Goal: Complete application form: Complete application form

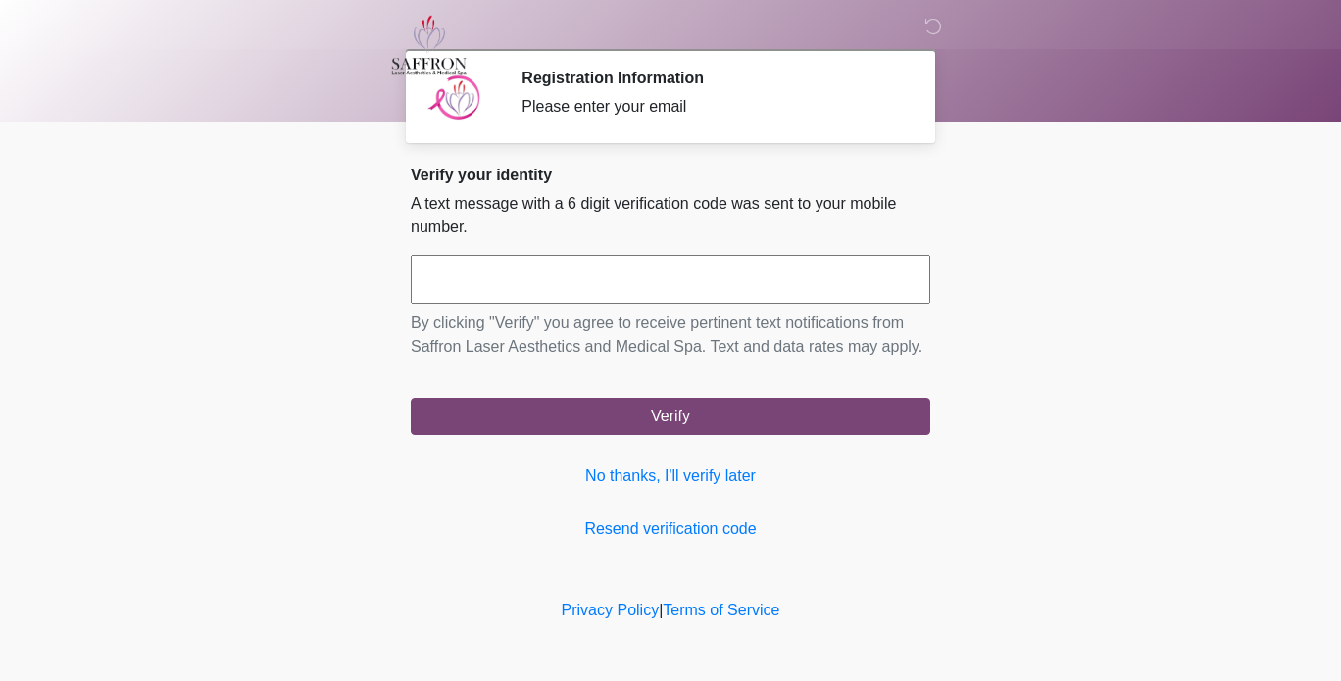
click at [636, 292] on input "text" at bounding box center [671, 279] width 520 height 49
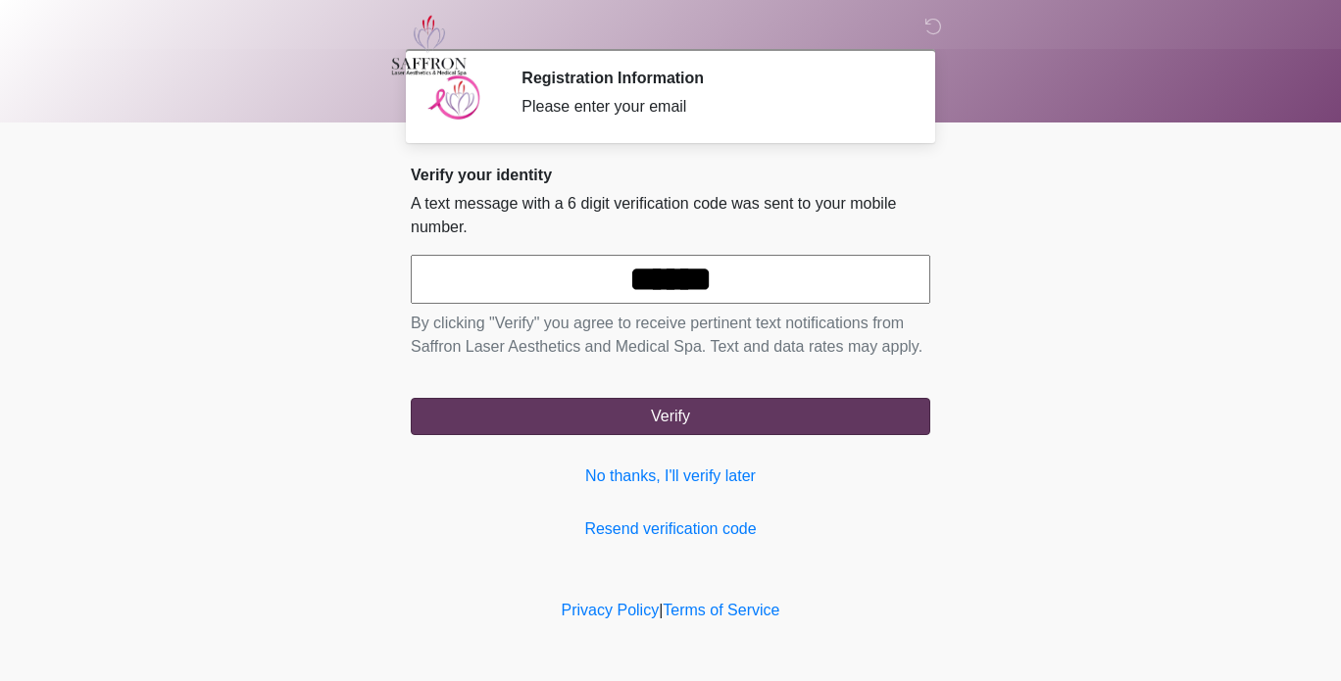
type input "******"
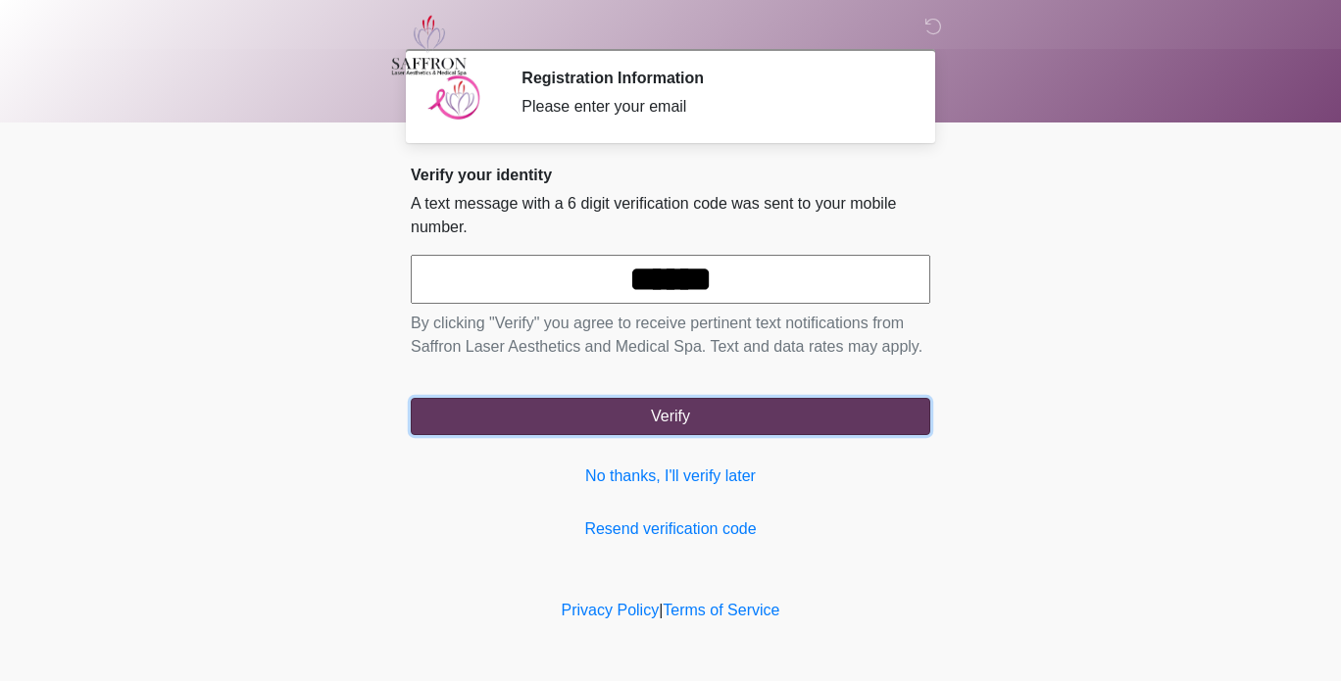
click at [667, 415] on button "Verify" at bounding box center [671, 416] width 520 height 37
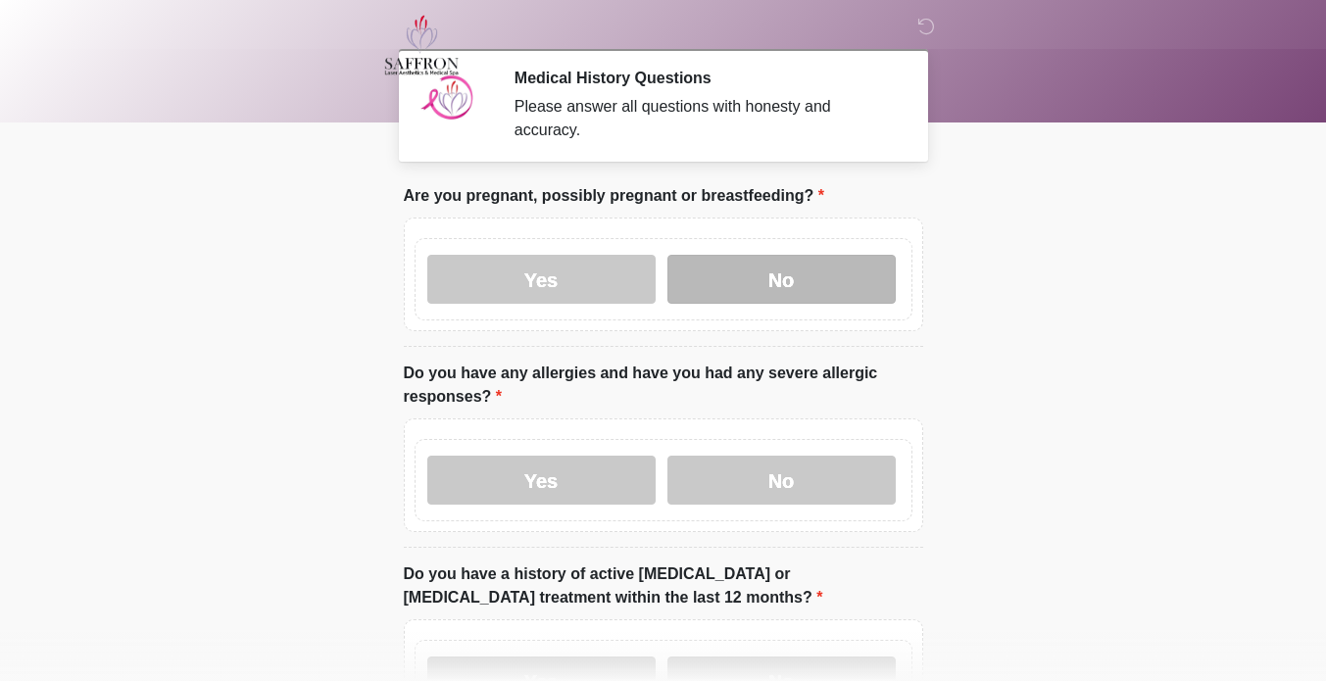
click at [805, 266] on label "No" at bounding box center [782, 279] width 228 height 49
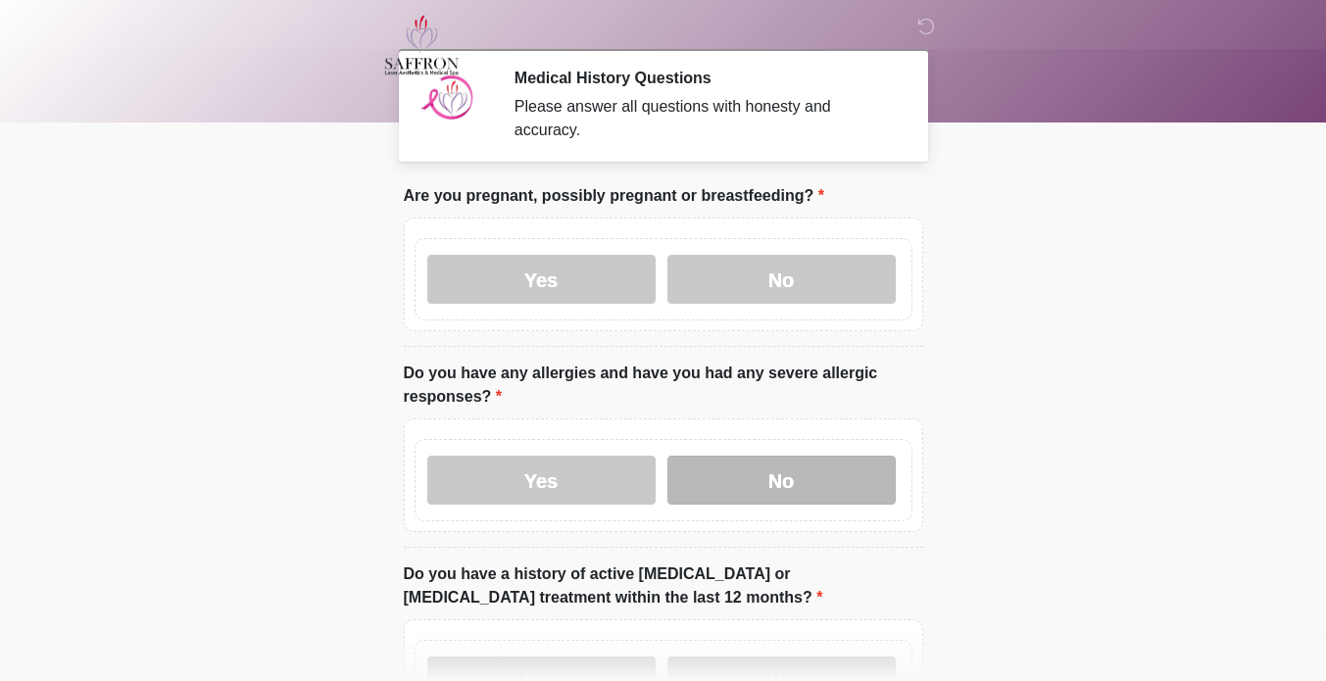
click at [812, 463] on label "No" at bounding box center [782, 480] width 228 height 49
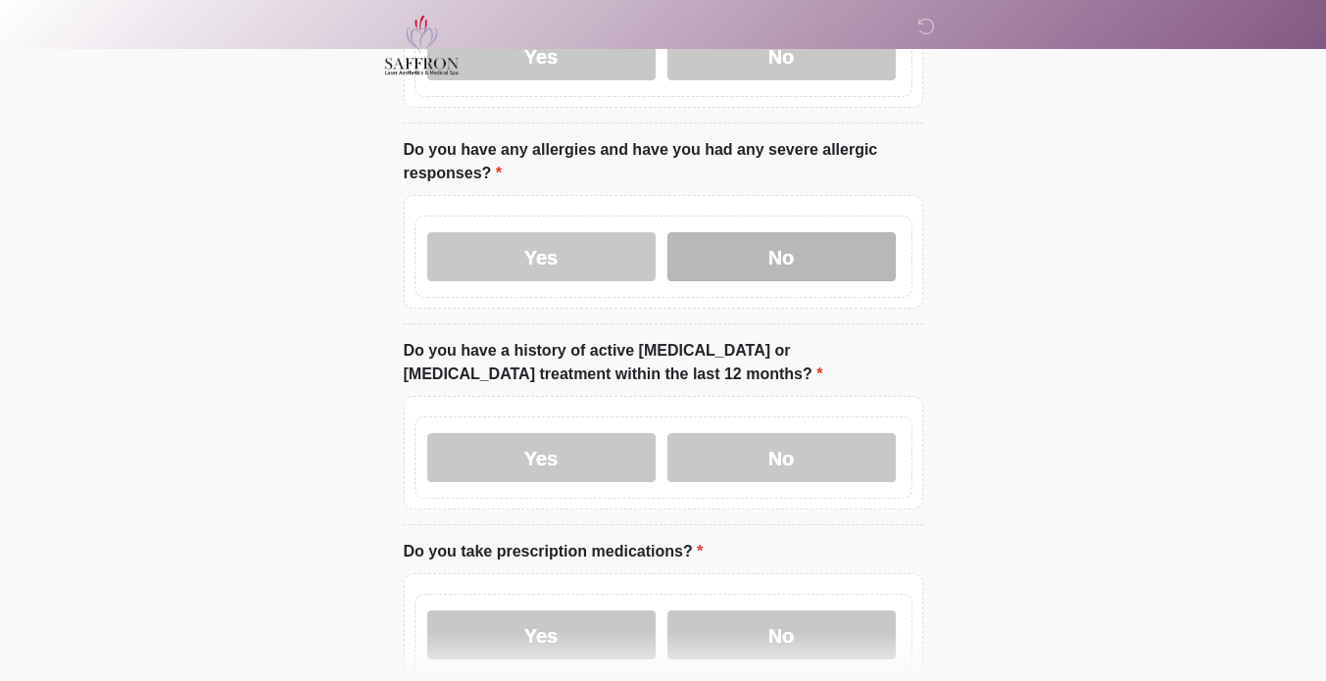
scroll to position [270, 0]
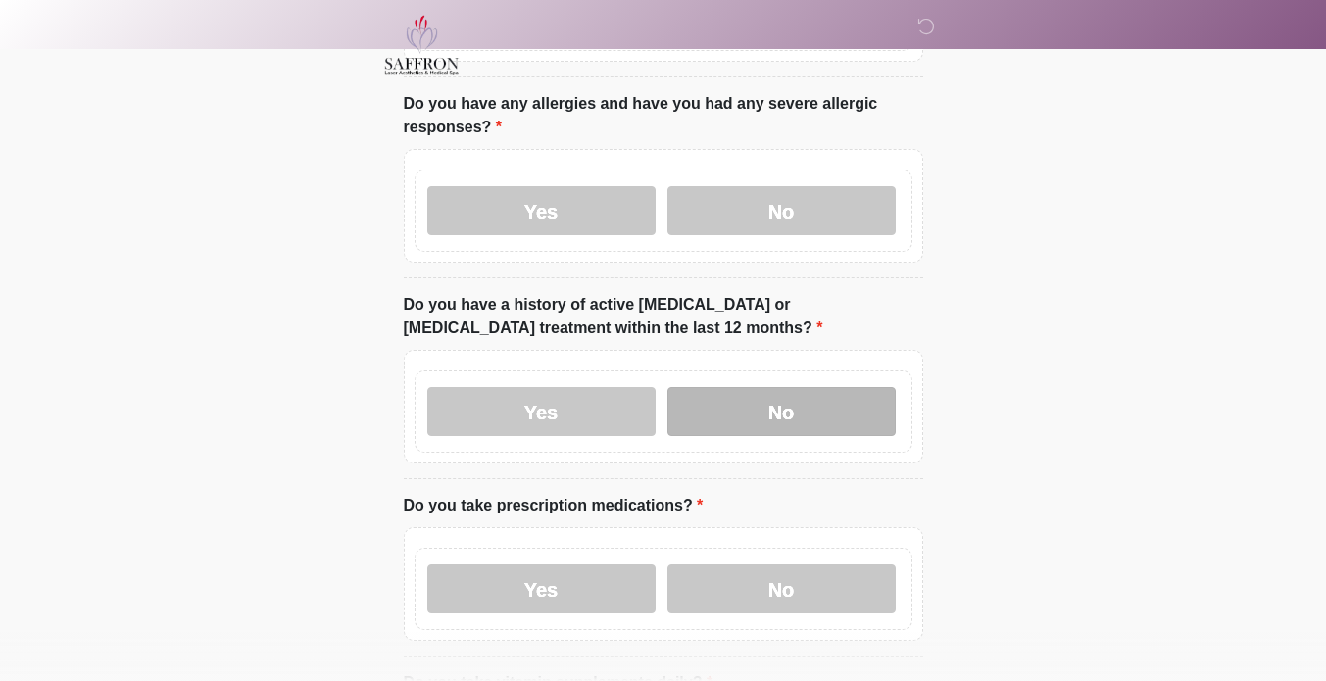
click at [784, 403] on label "No" at bounding box center [782, 411] width 228 height 49
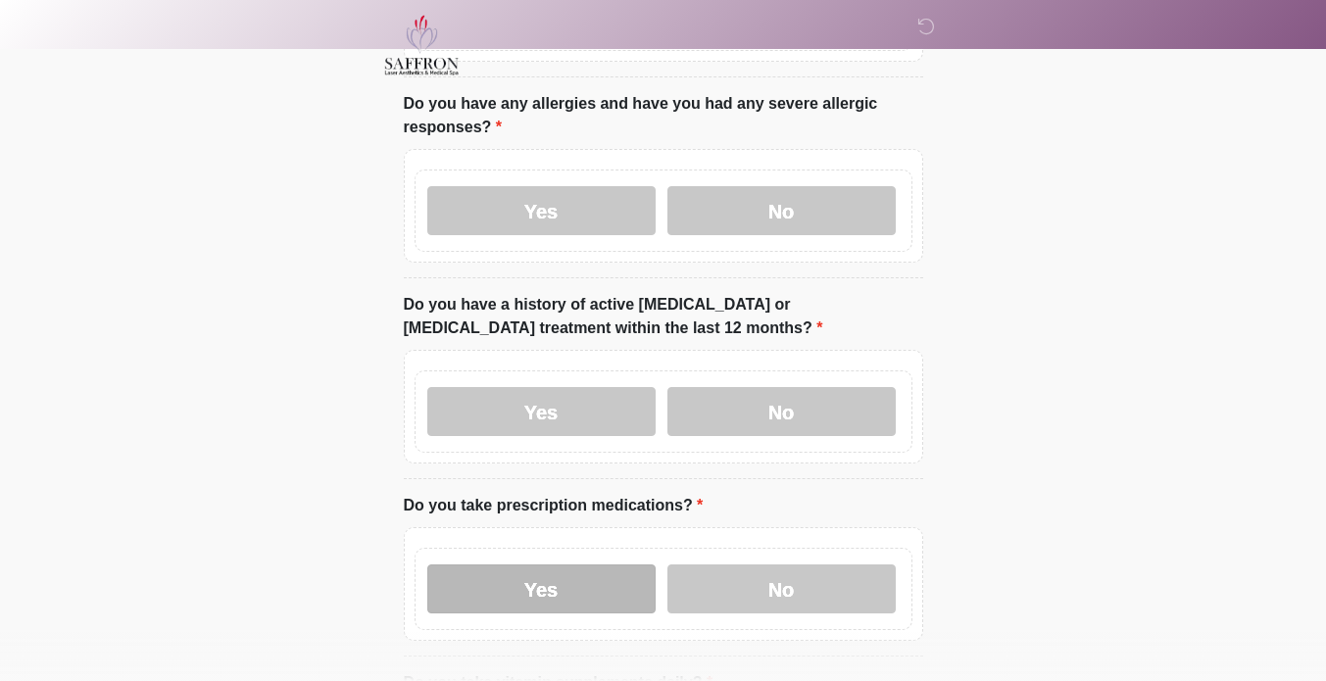
click at [577, 578] on label "Yes" at bounding box center [541, 589] width 228 height 49
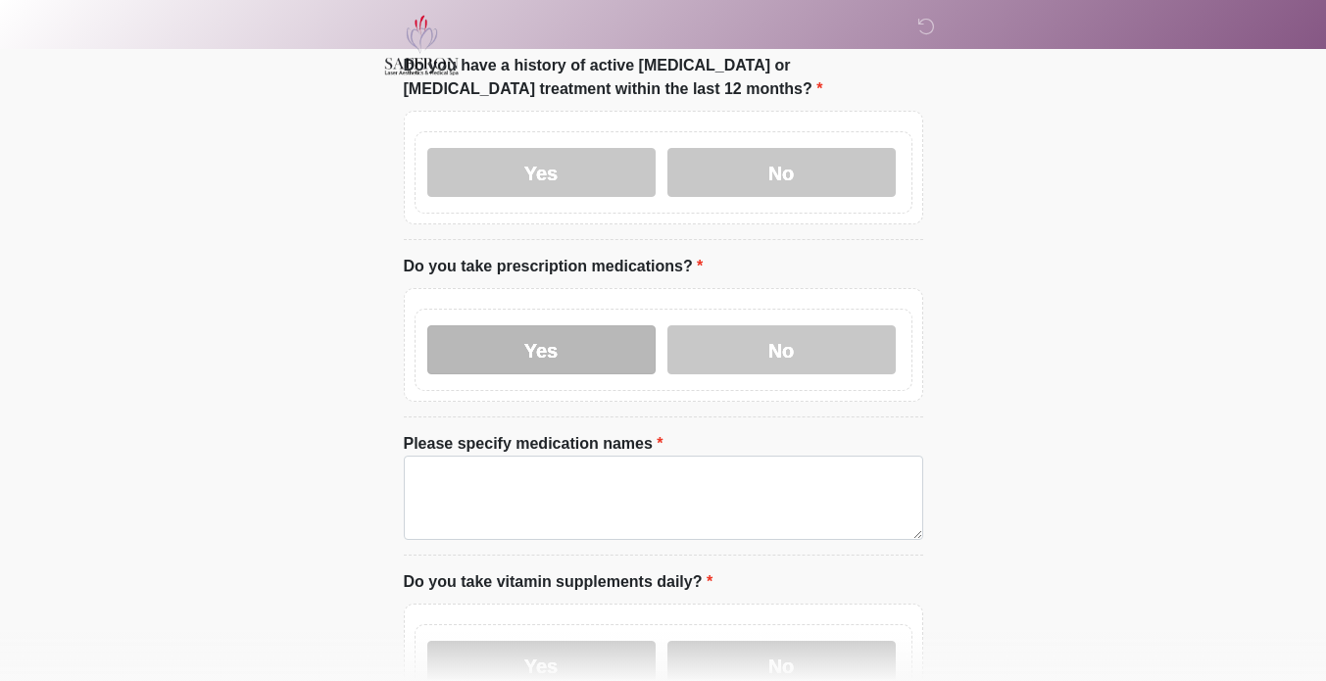
scroll to position [516, 0]
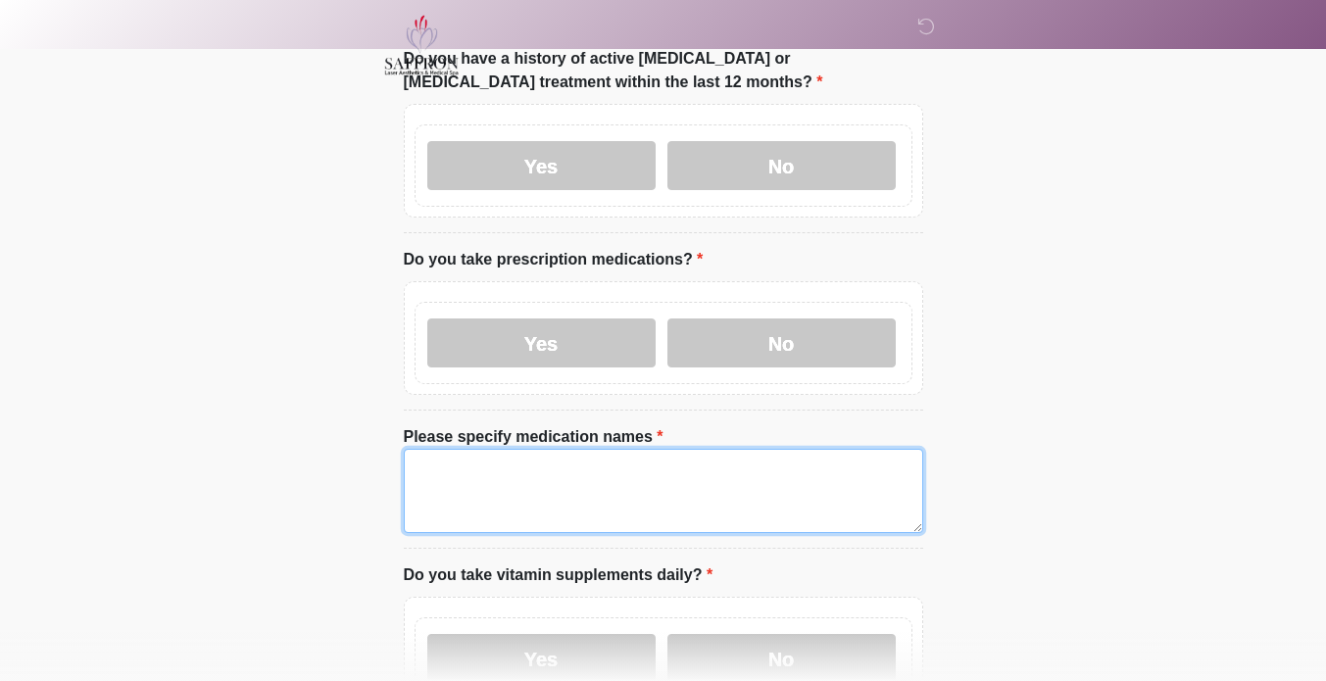
click at [779, 481] on textarea "Please specify medication names" at bounding box center [664, 491] width 520 height 84
click at [431, 470] on textarea "**********" at bounding box center [664, 491] width 520 height 84
drag, startPoint x: 443, startPoint y: 480, endPoint x: 745, endPoint y: 474, distance: 302.0
click at [745, 474] on textarea "**********" at bounding box center [664, 491] width 520 height 84
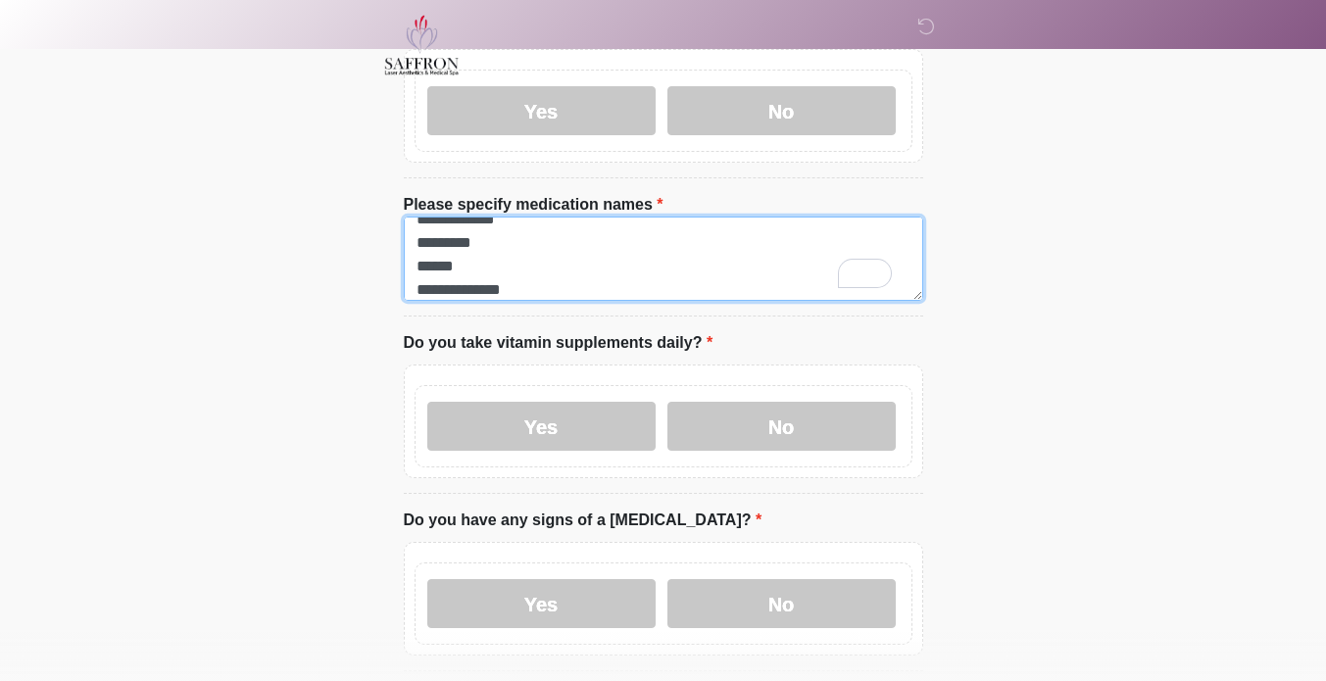
scroll to position [747, 0]
type textarea "**********"
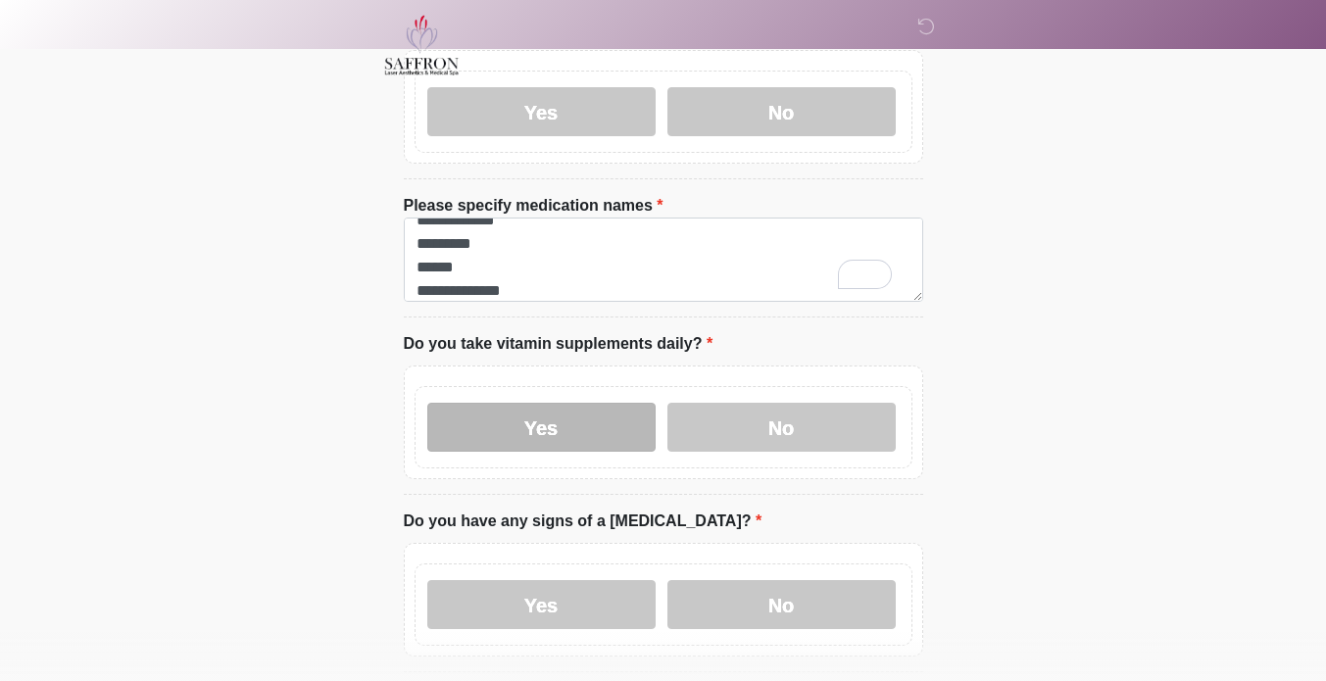
click at [591, 403] on label "Yes" at bounding box center [541, 427] width 228 height 49
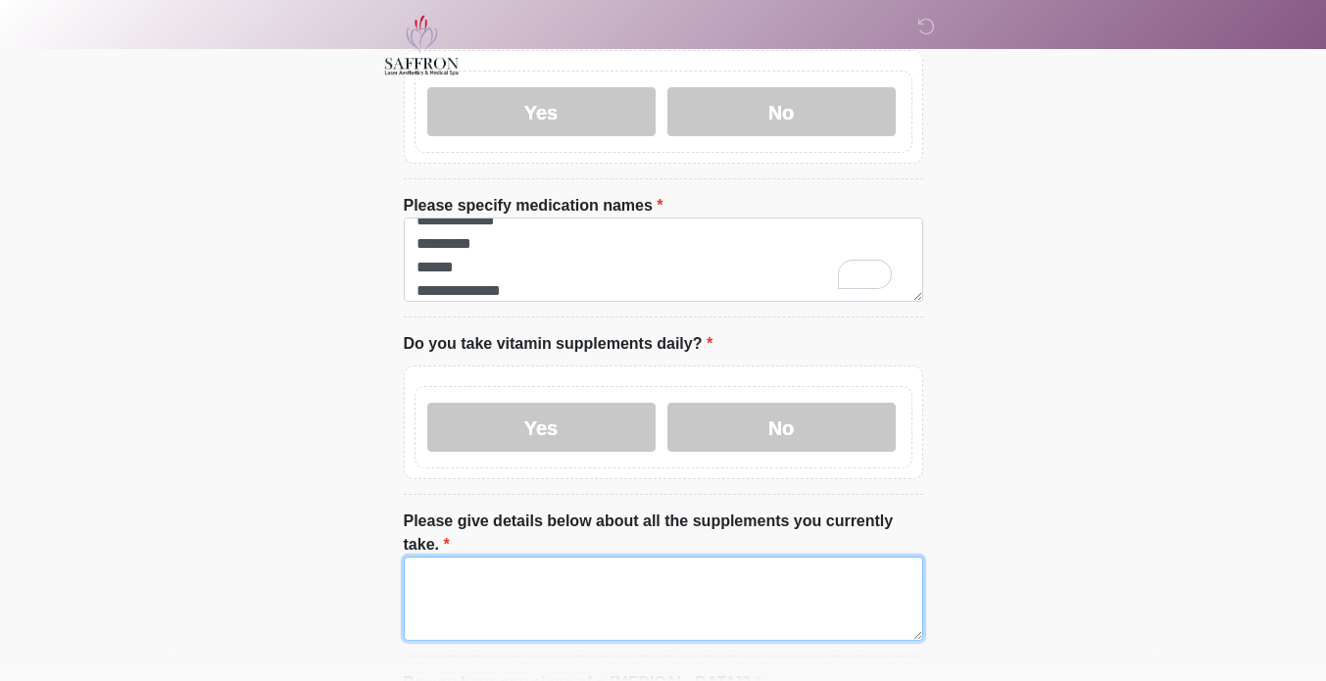
click at [596, 557] on textarea "Please give details below about all the supplements you currently take." at bounding box center [664, 599] width 520 height 84
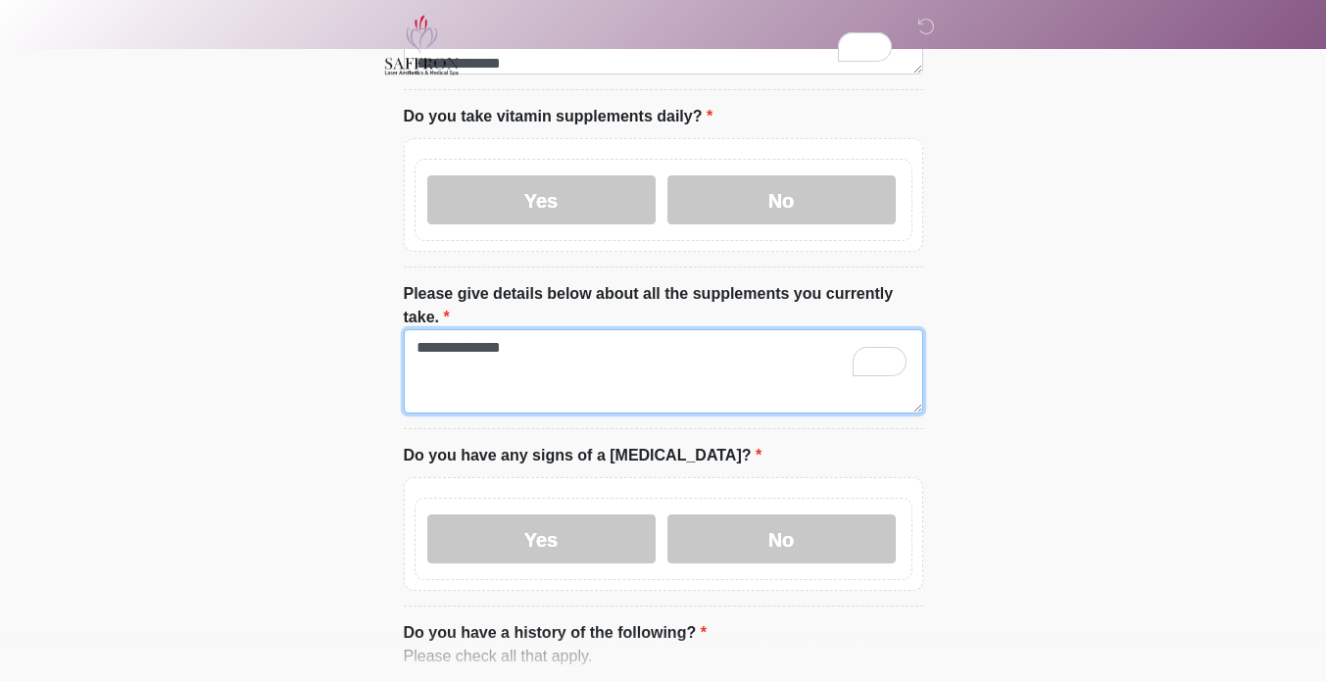
scroll to position [1006, 0]
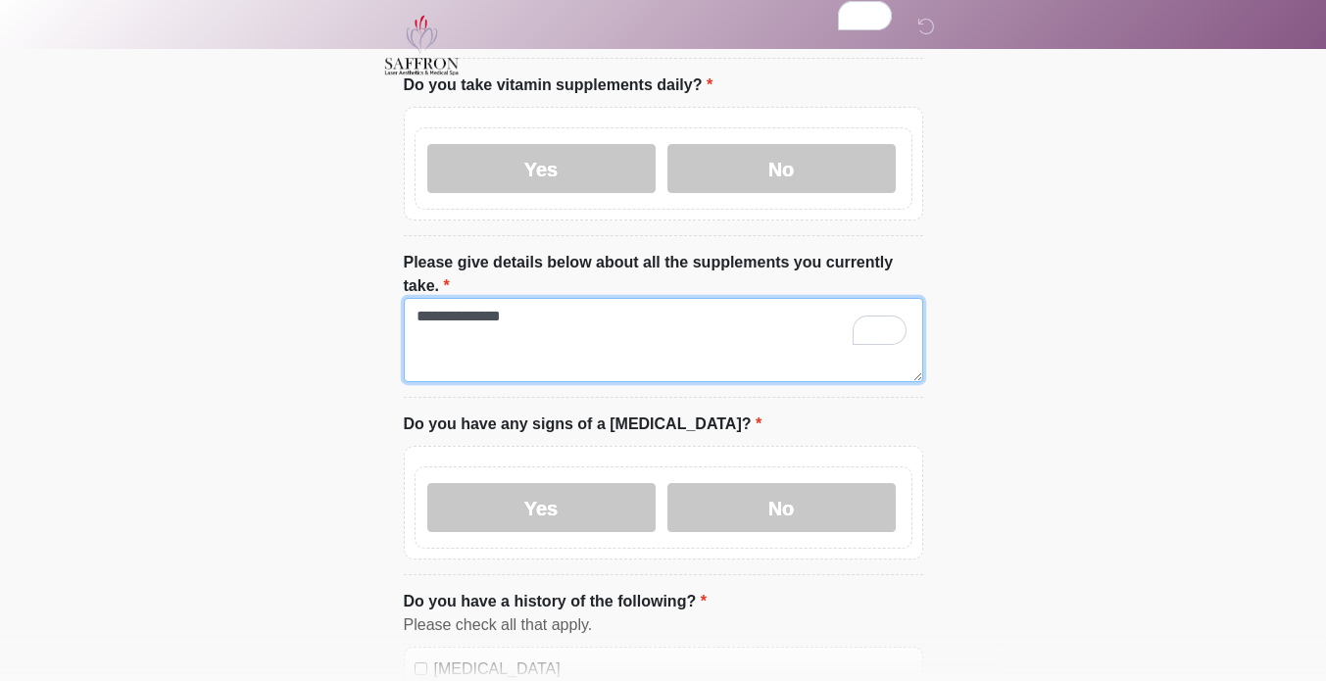
type textarea "**********"
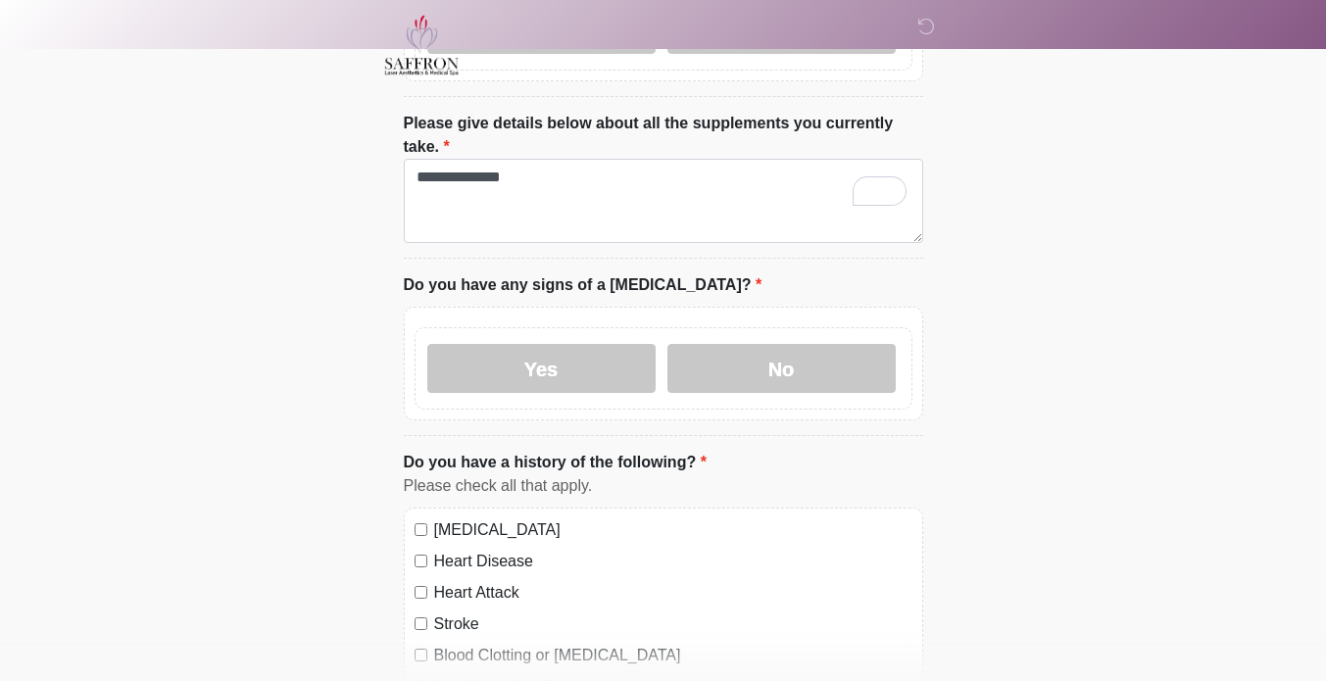
scroll to position [1153, 0]
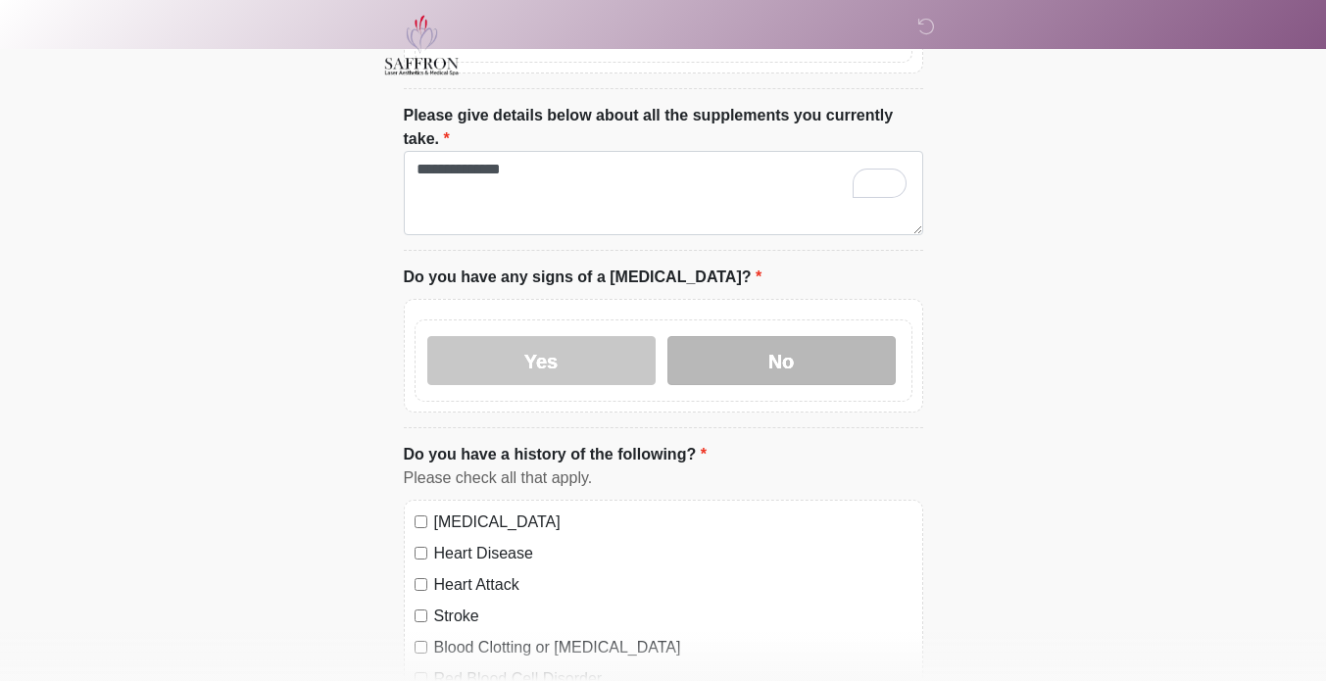
click at [857, 336] on label "No" at bounding box center [782, 360] width 228 height 49
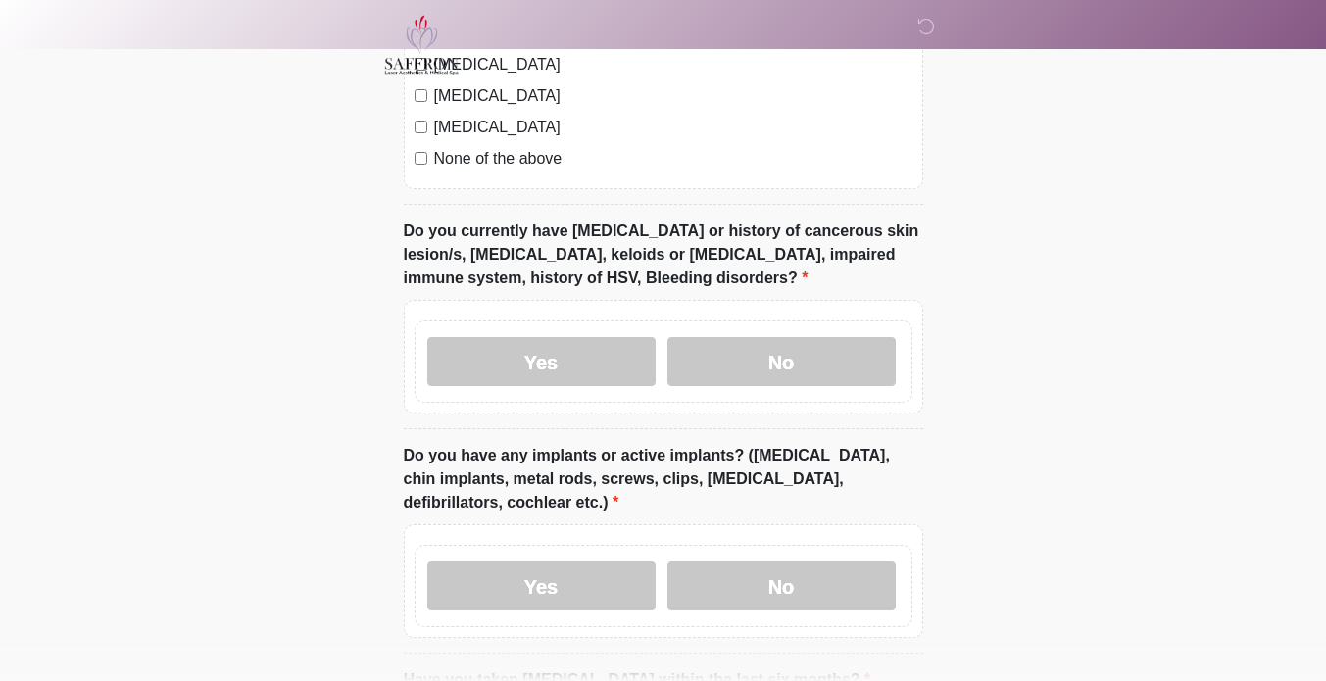
scroll to position [1870, 0]
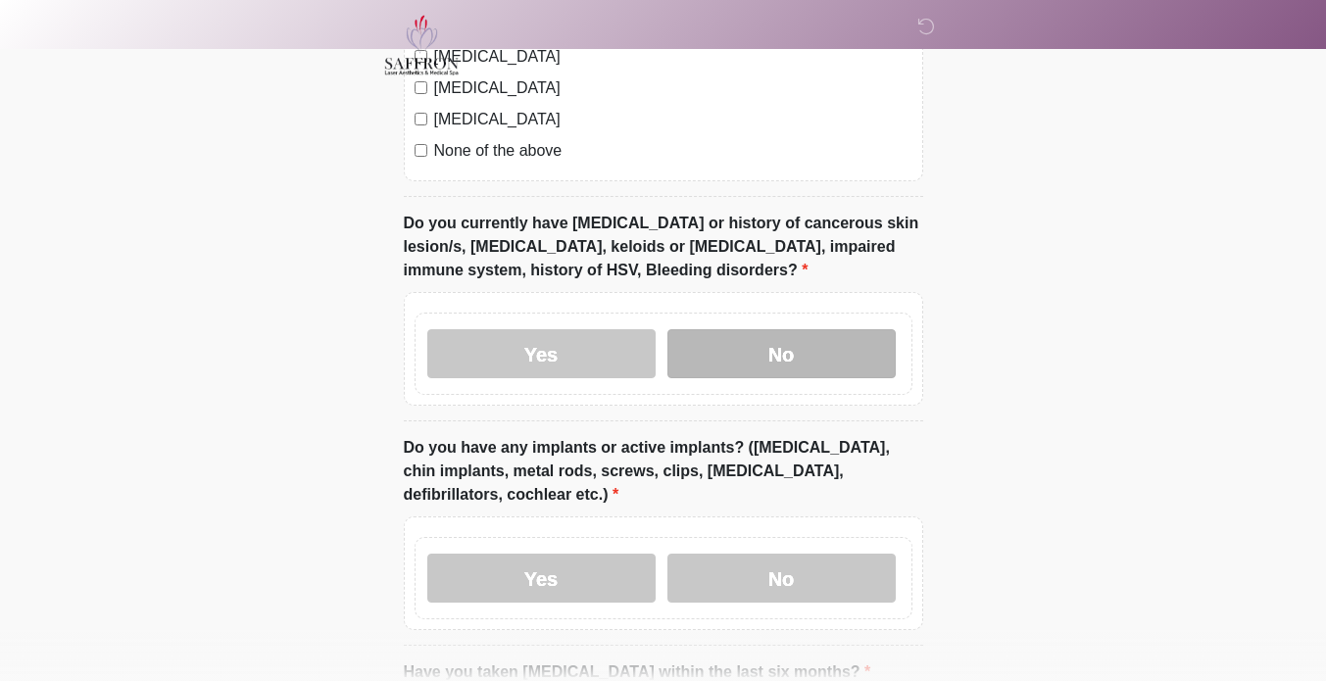
click at [824, 329] on label "No" at bounding box center [782, 353] width 228 height 49
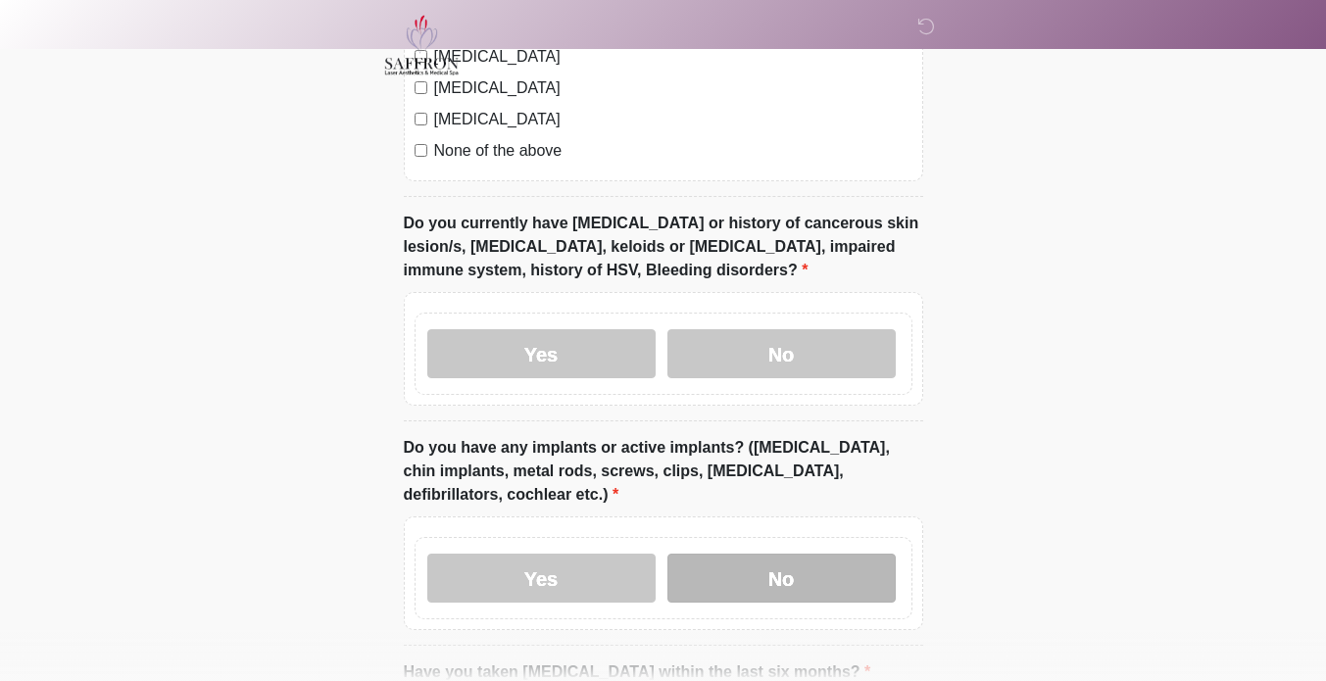
click at [818, 554] on label "No" at bounding box center [782, 578] width 228 height 49
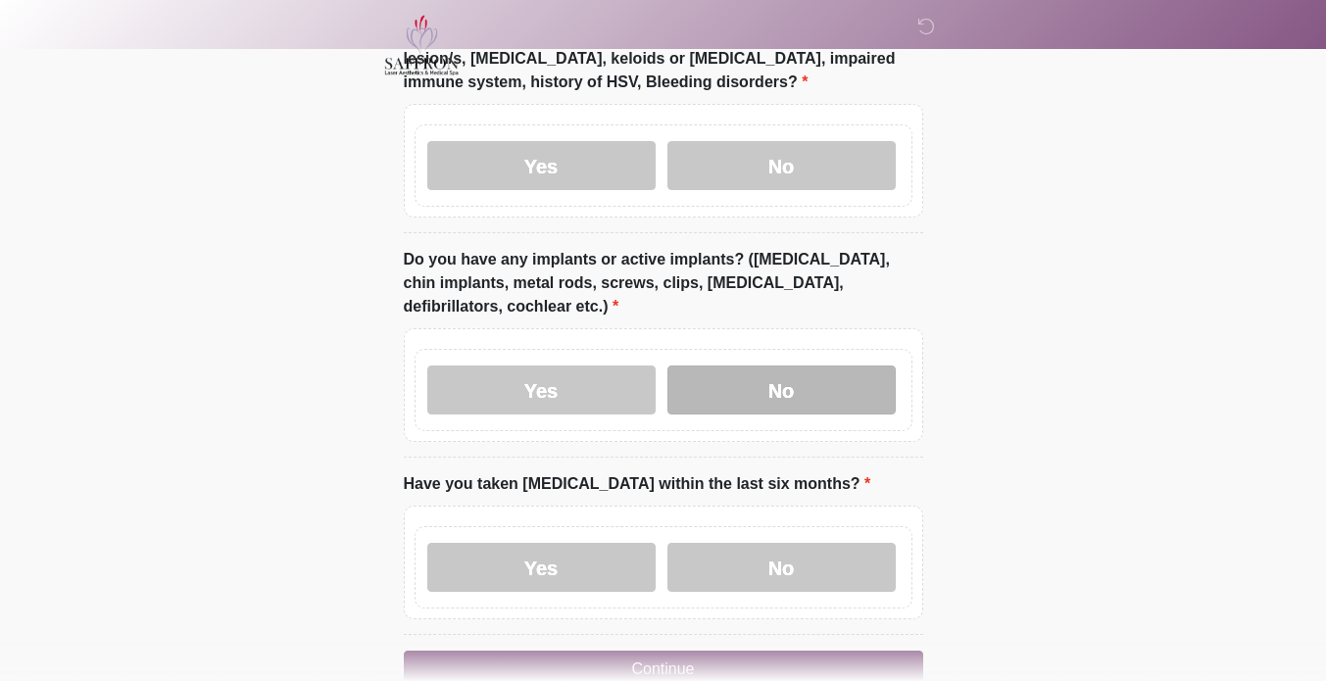
scroll to position [2122, 0]
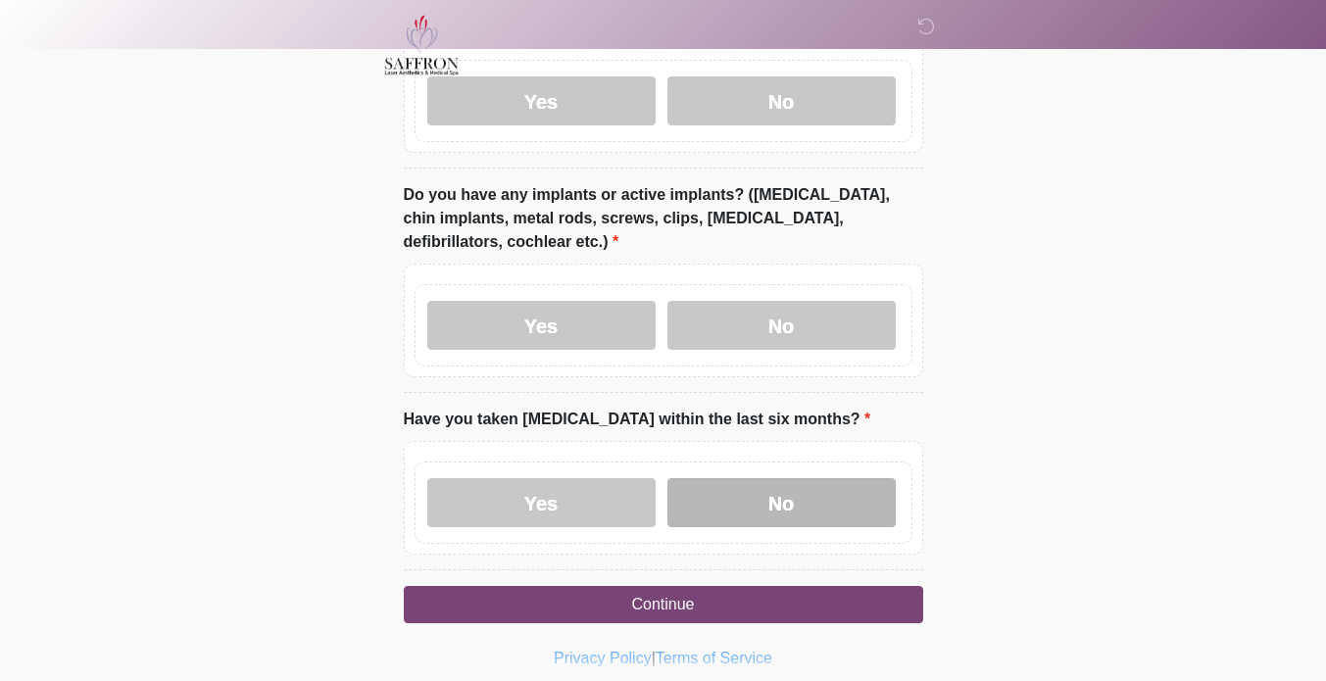
click at [815, 478] on label "No" at bounding box center [782, 502] width 228 height 49
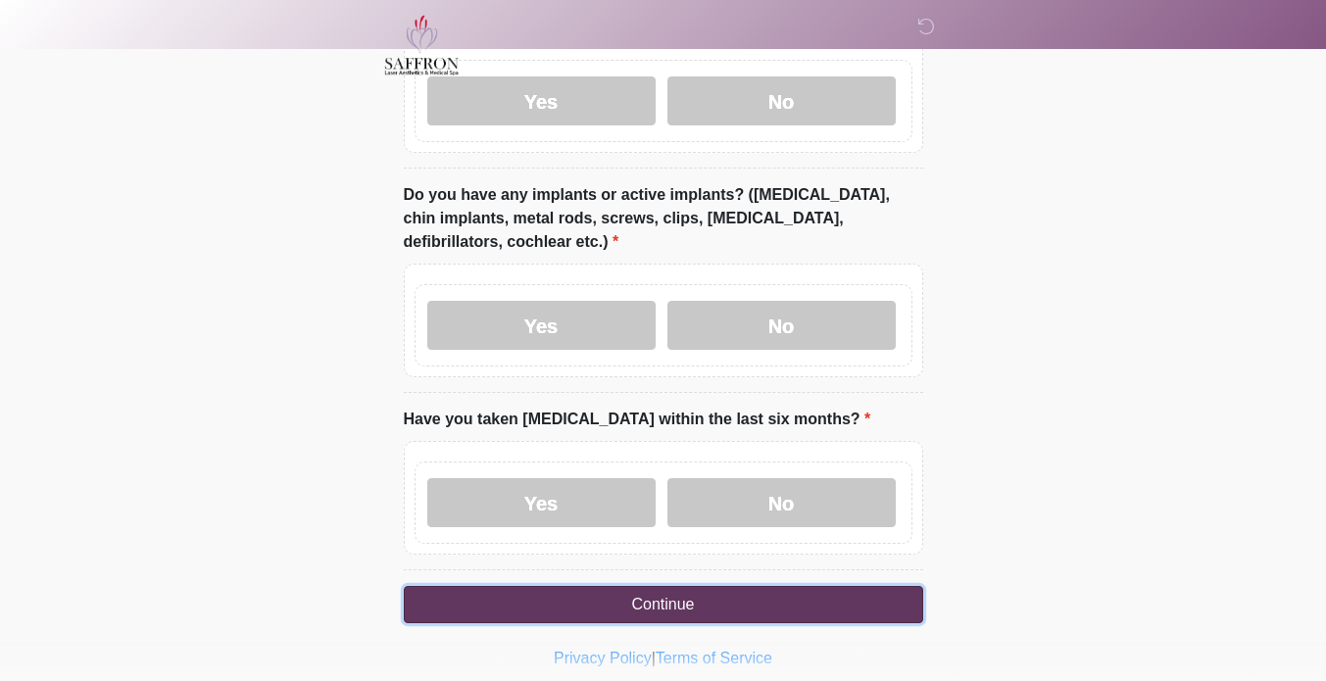
click at [820, 586] on button "Continue" at bounding box center [664, 604] width 520 height 37
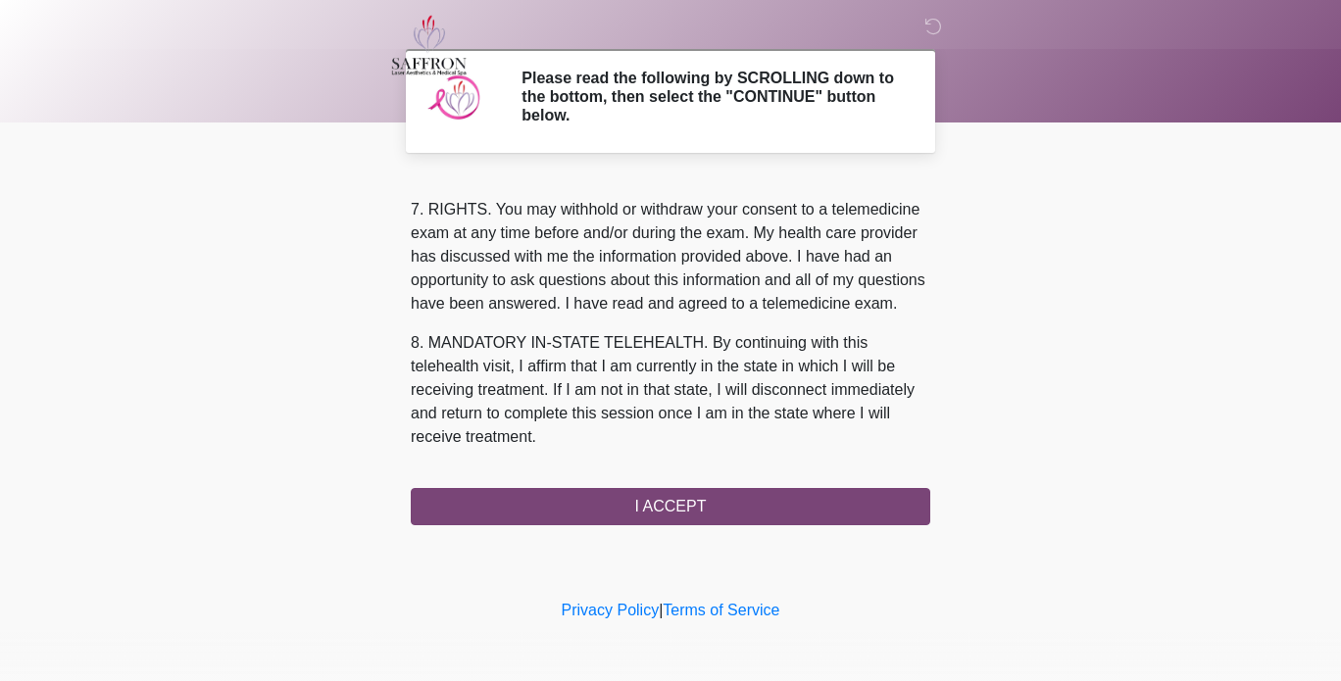
scroll to position [872, 0]
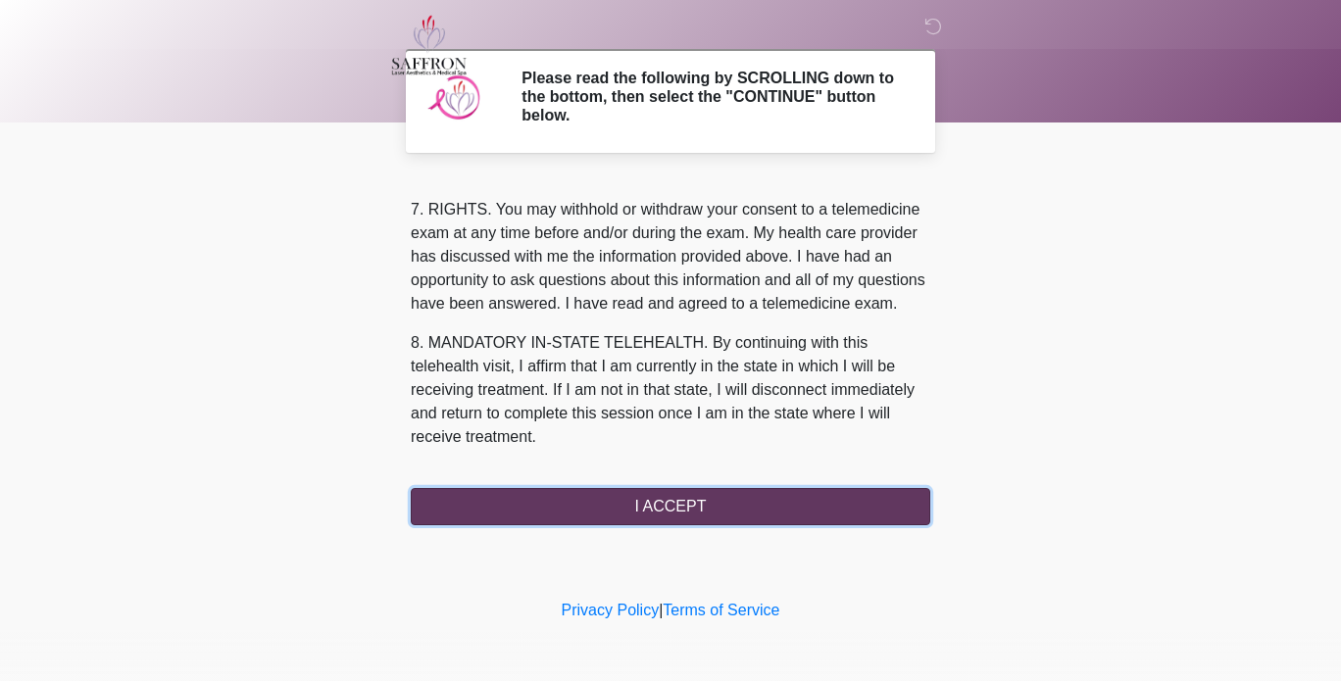
click at [683, 510] on button "I ACCEPT" at bounding box center [671, 506] width 520 height 37
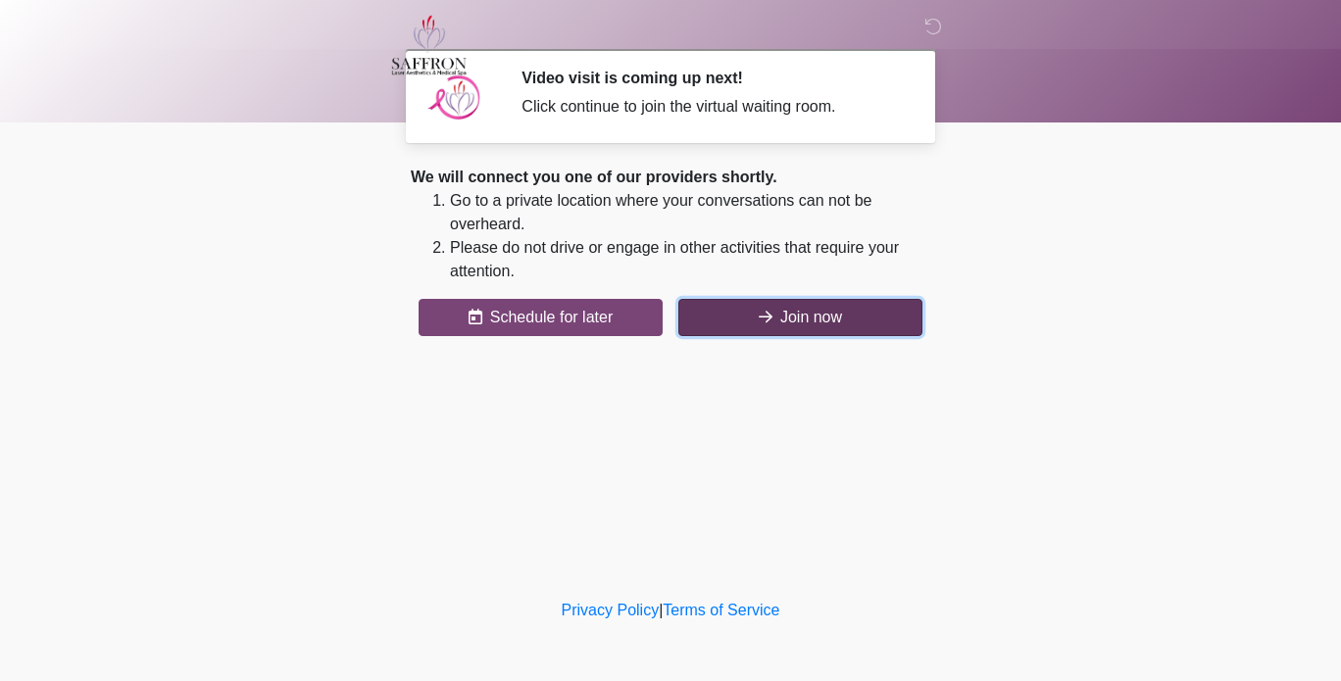
click at [809, 335] on button "Join now" at bounding box center [800, 317] width 244 height 37
